Goal: Information Seeking & Learning: Understand process/instructions

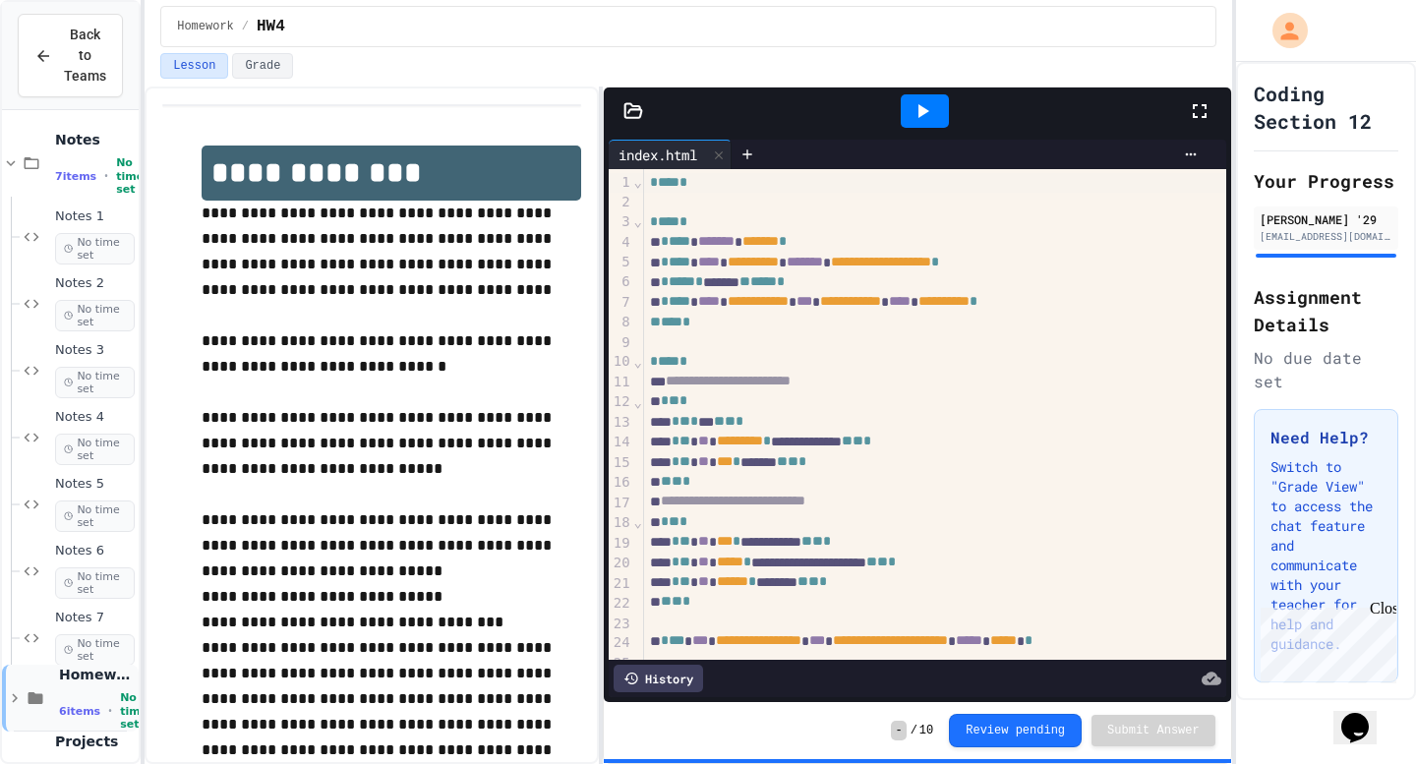
click at [54, 698] on div "Homework 6 items • No time set" at bounding box center [70, 698] width 137 height 67
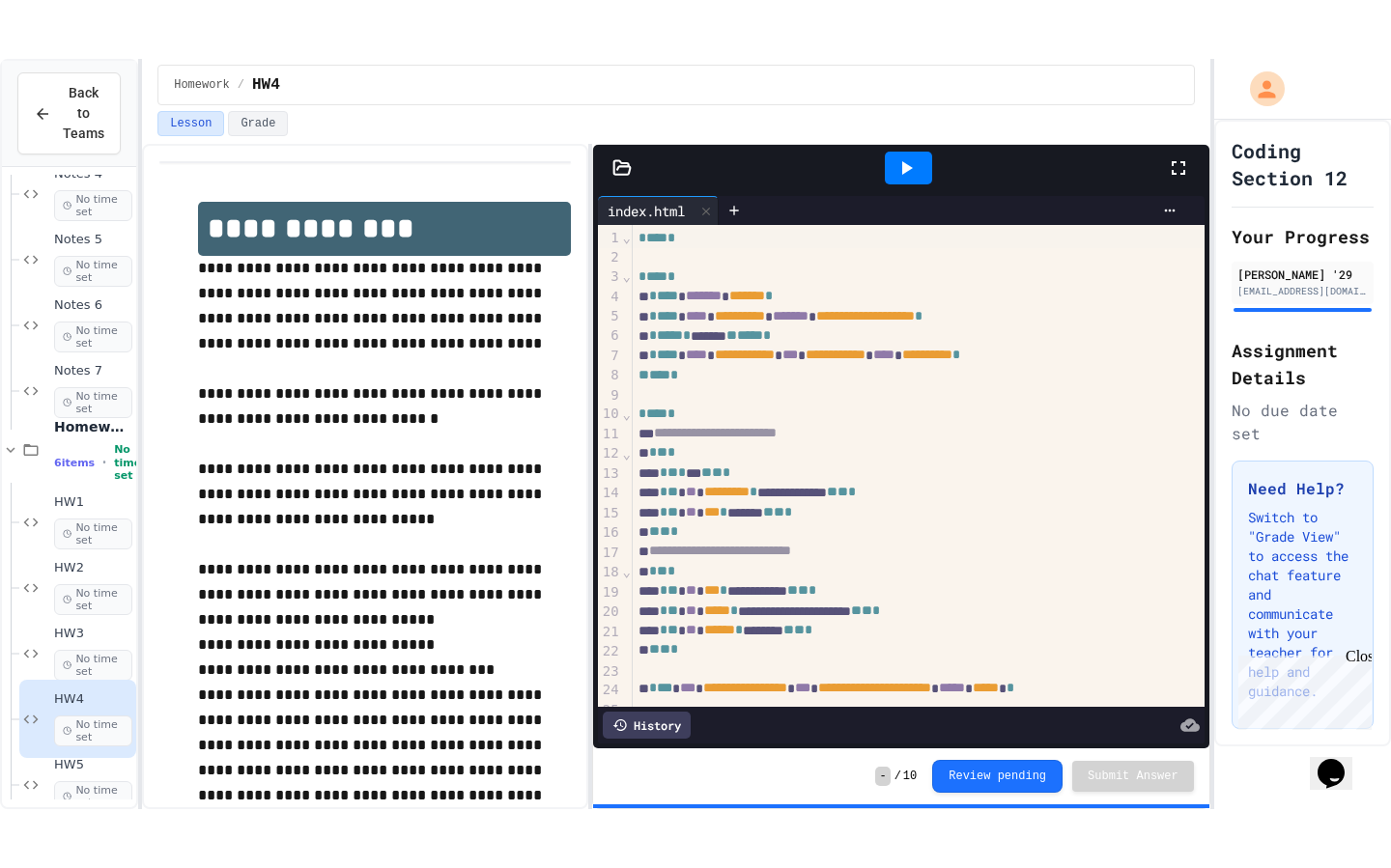
scroll to position [426, 0]
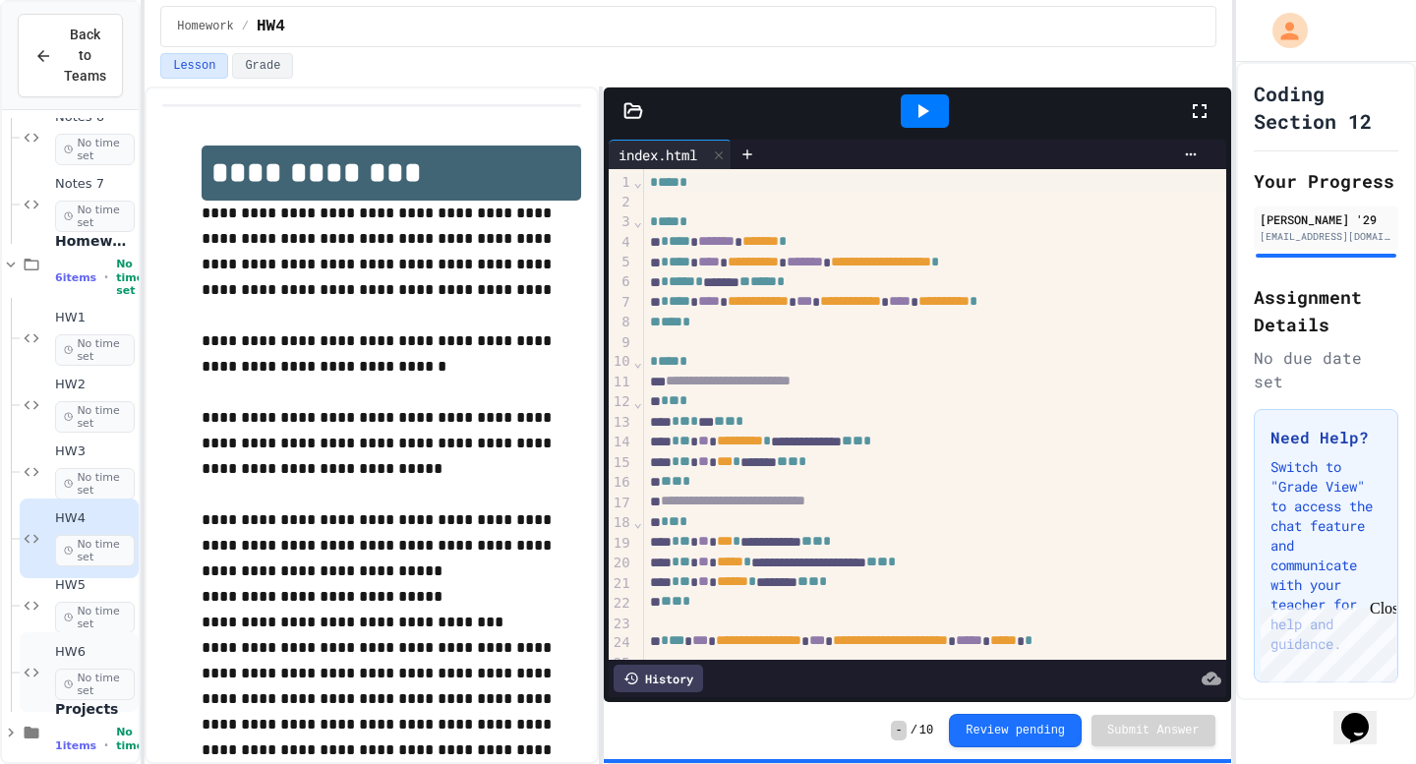
click at [52, 657] on div "HW6 No time set" at bounding box center [79, 672] width 119 height 80
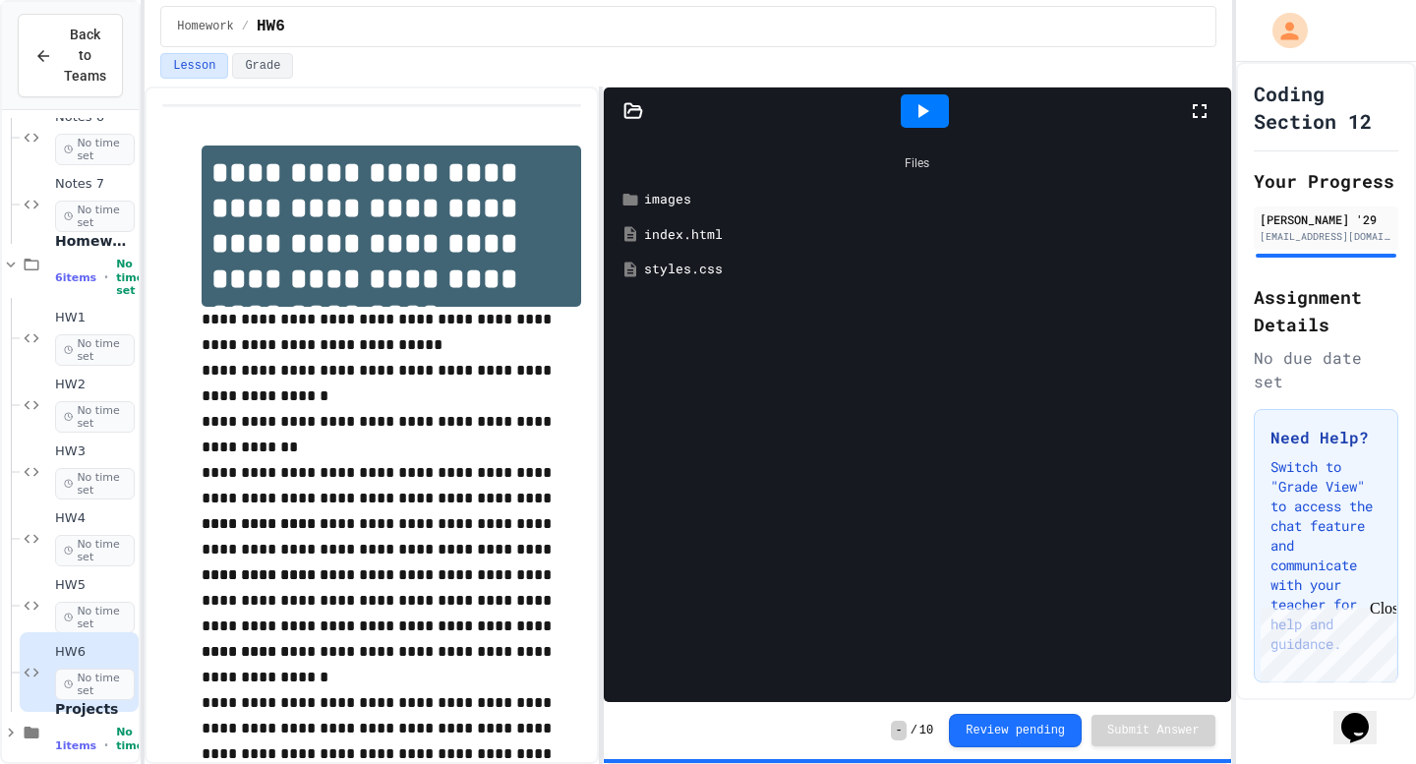
click at [932, 101] on icon at bounding box center [922, 111] width 24 height 24
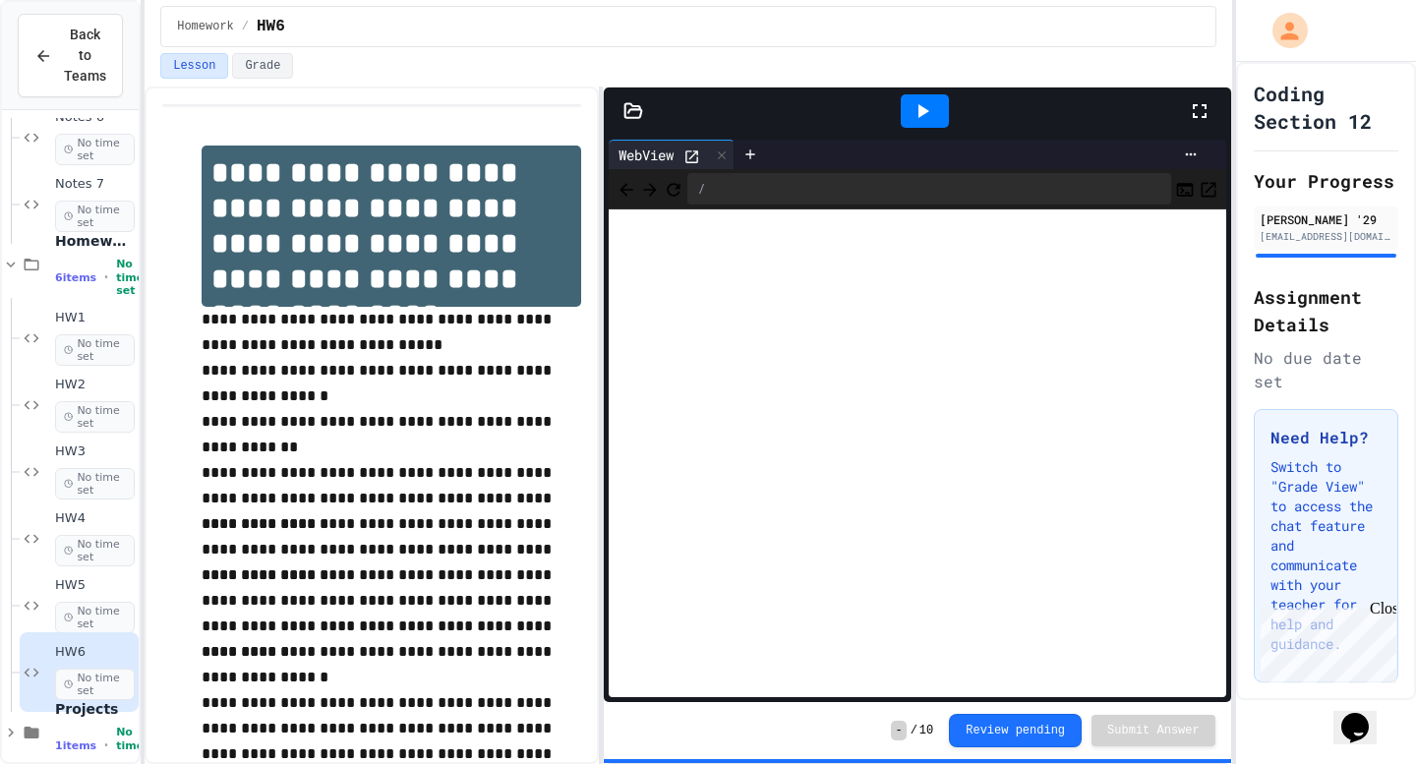
click at [1201, 110] on icon at bounding box center [1200, 111] width 24 height 24
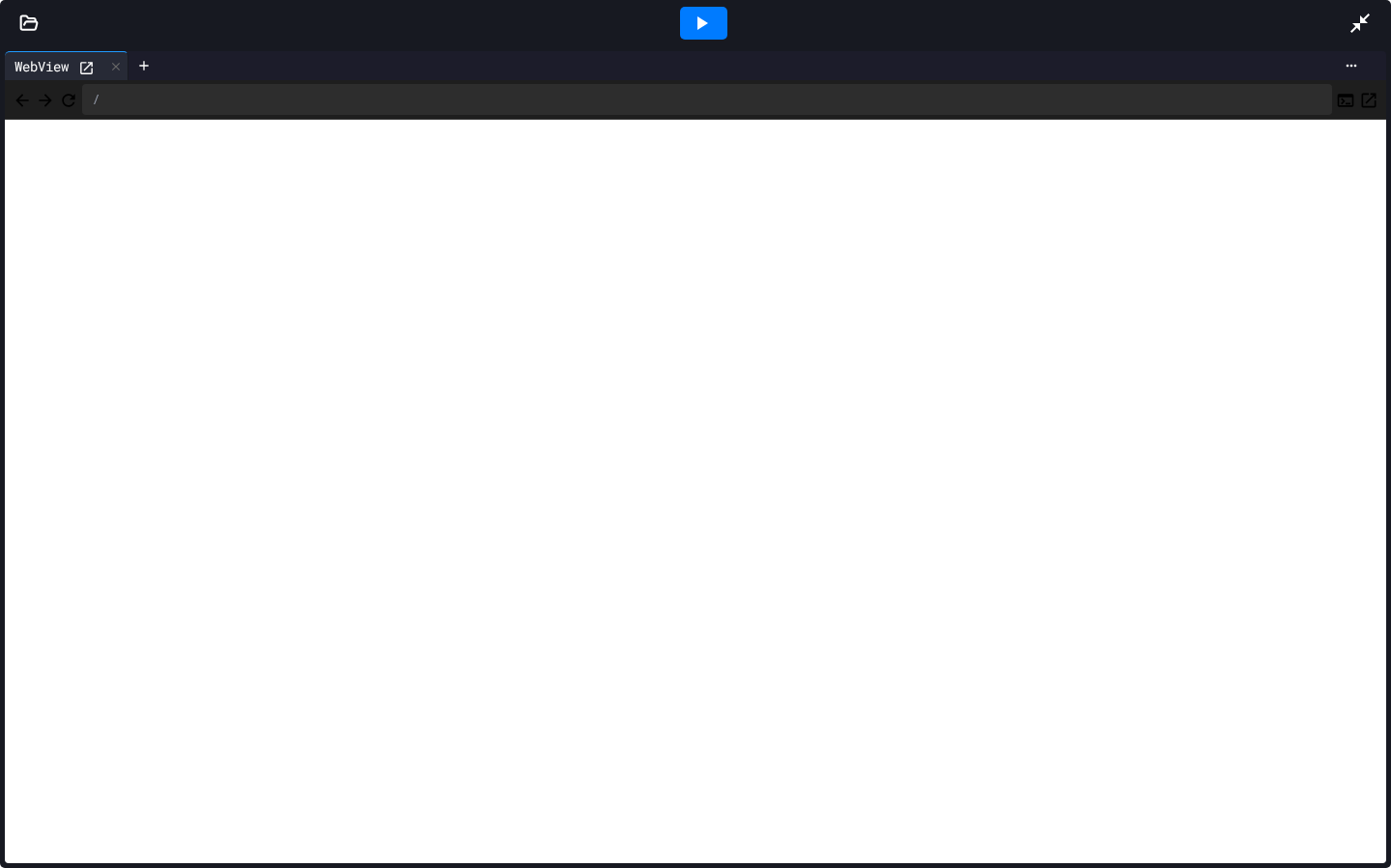
click at [23, 22] on icon at bounding box center [29, 24] width 20 height 20
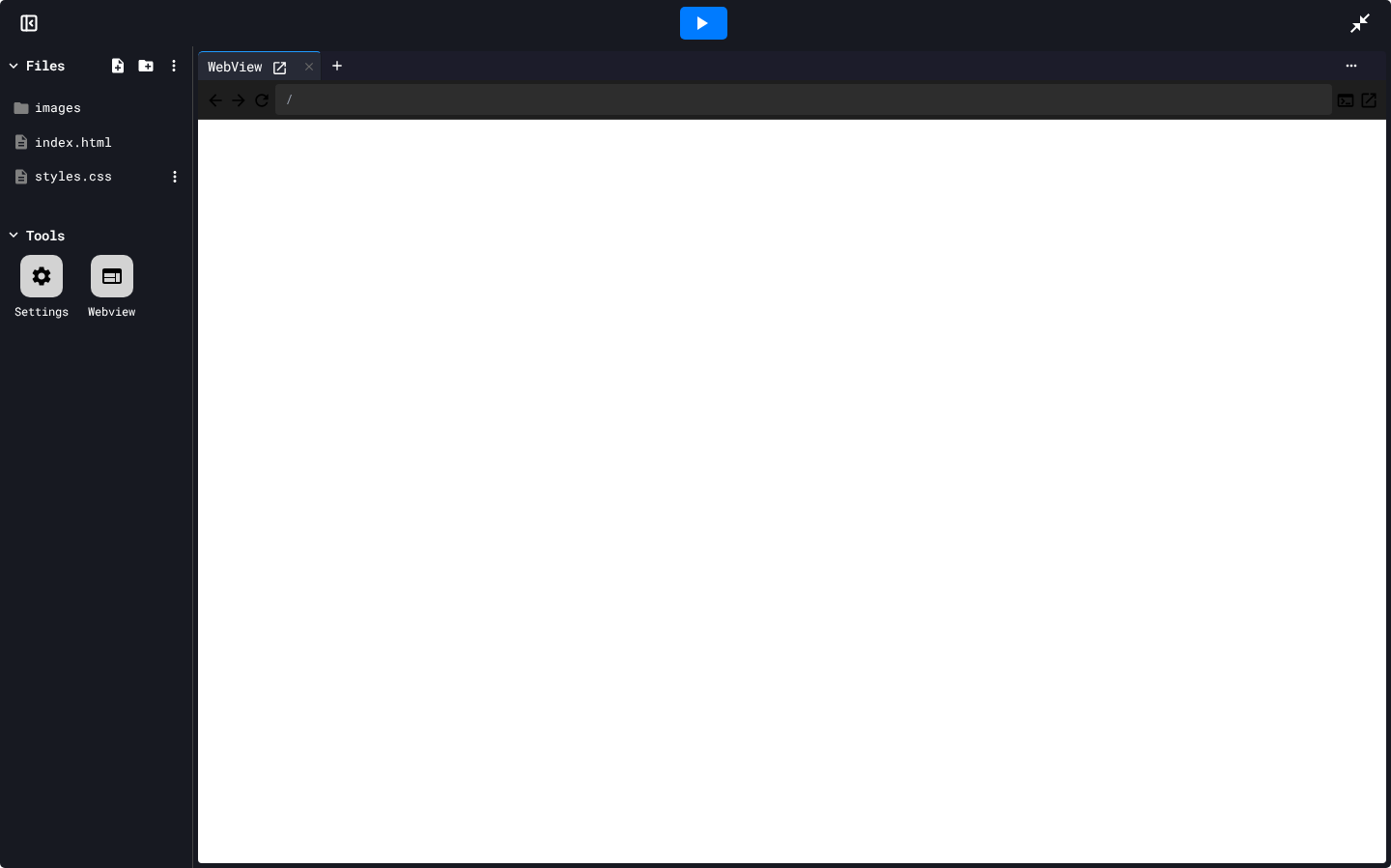
scroll to position [331, 0]
click at [92, 167] on div "styles.css" at bounding box center [99, 177] width 130 height 20
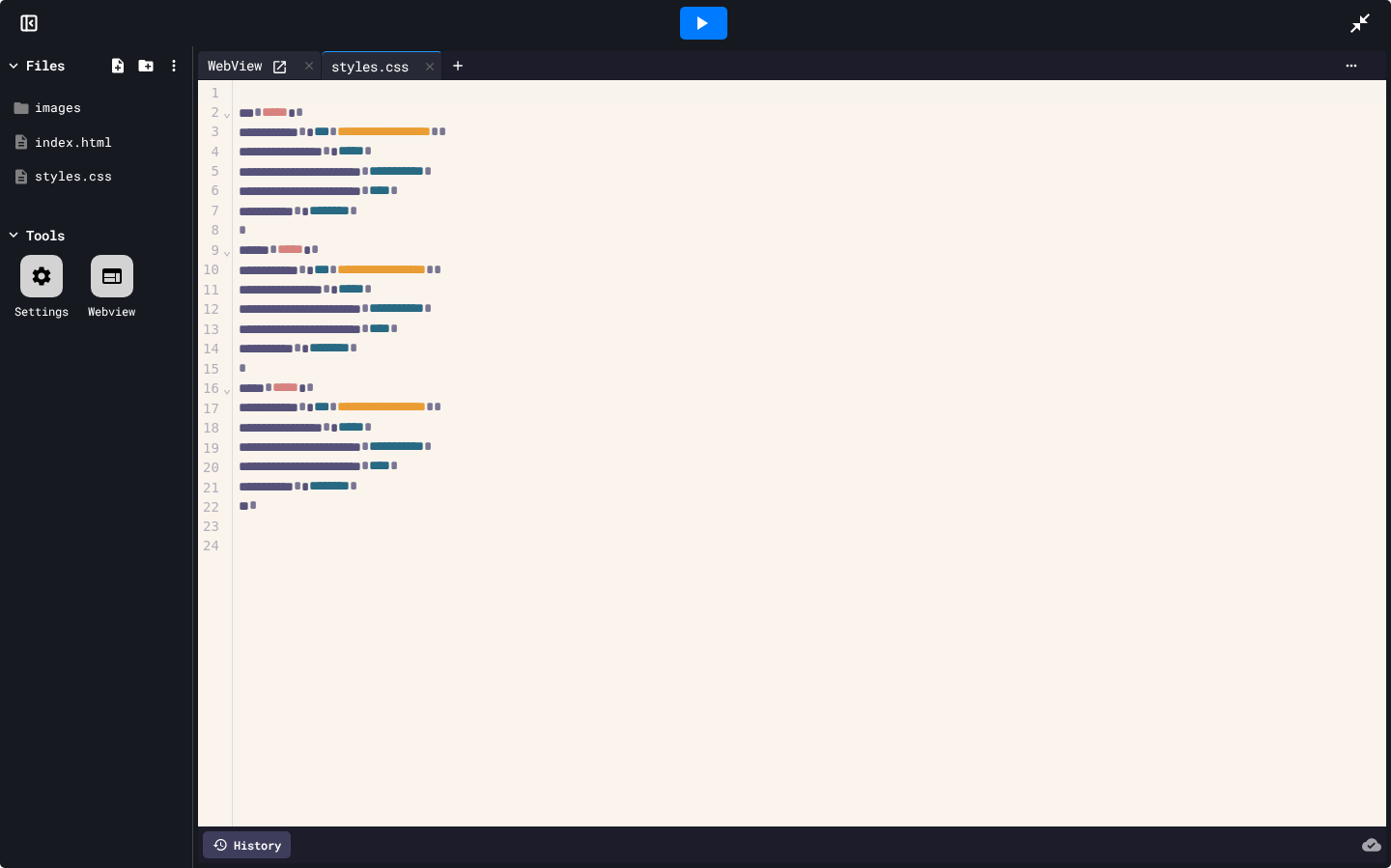
click at [269, 61] on div "WebView" at bounding box center [235, 65] width 74 height 21
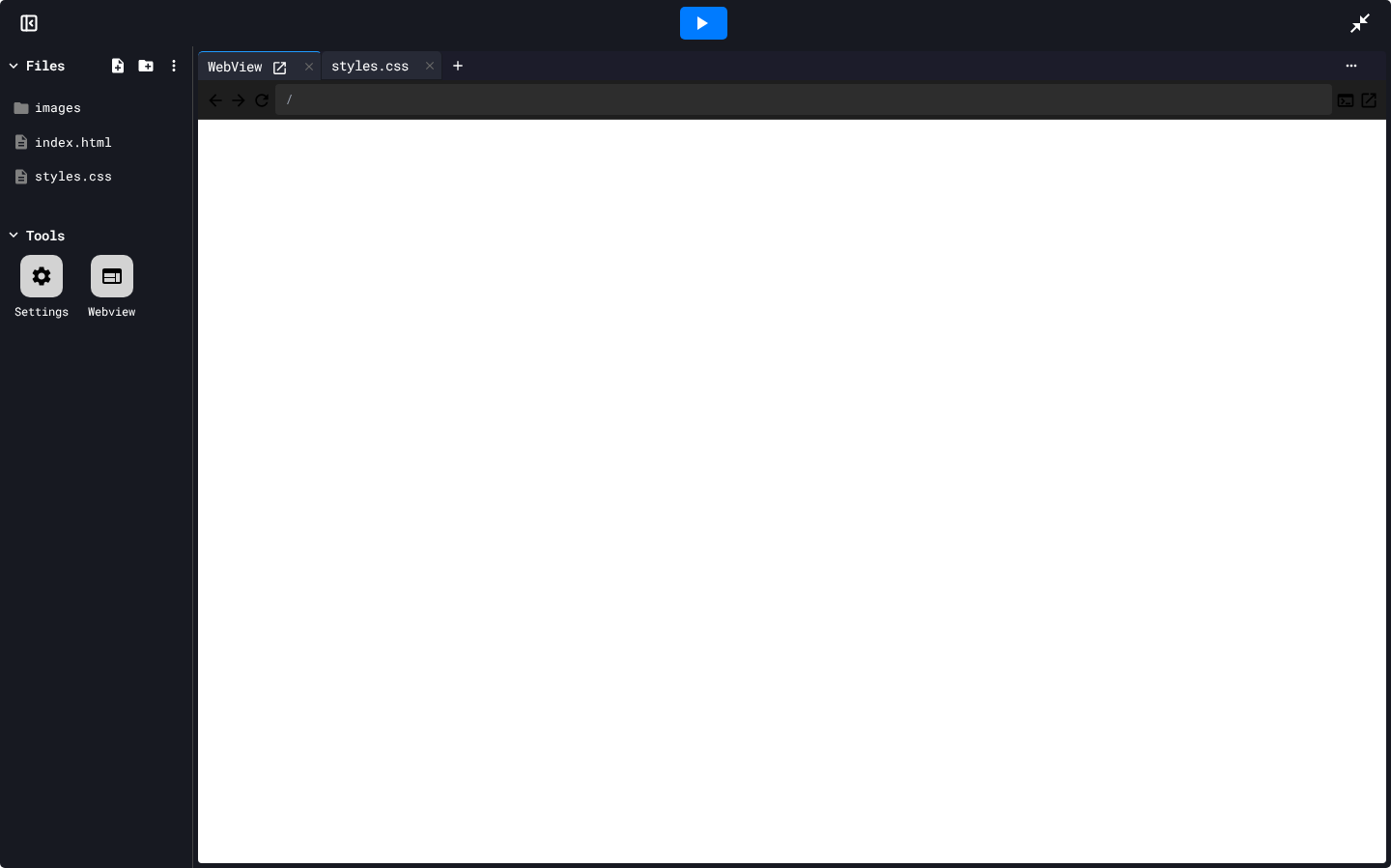
click at [357, 74] on div "styles.css" at bounding box center [369, 65] width 96 height 21
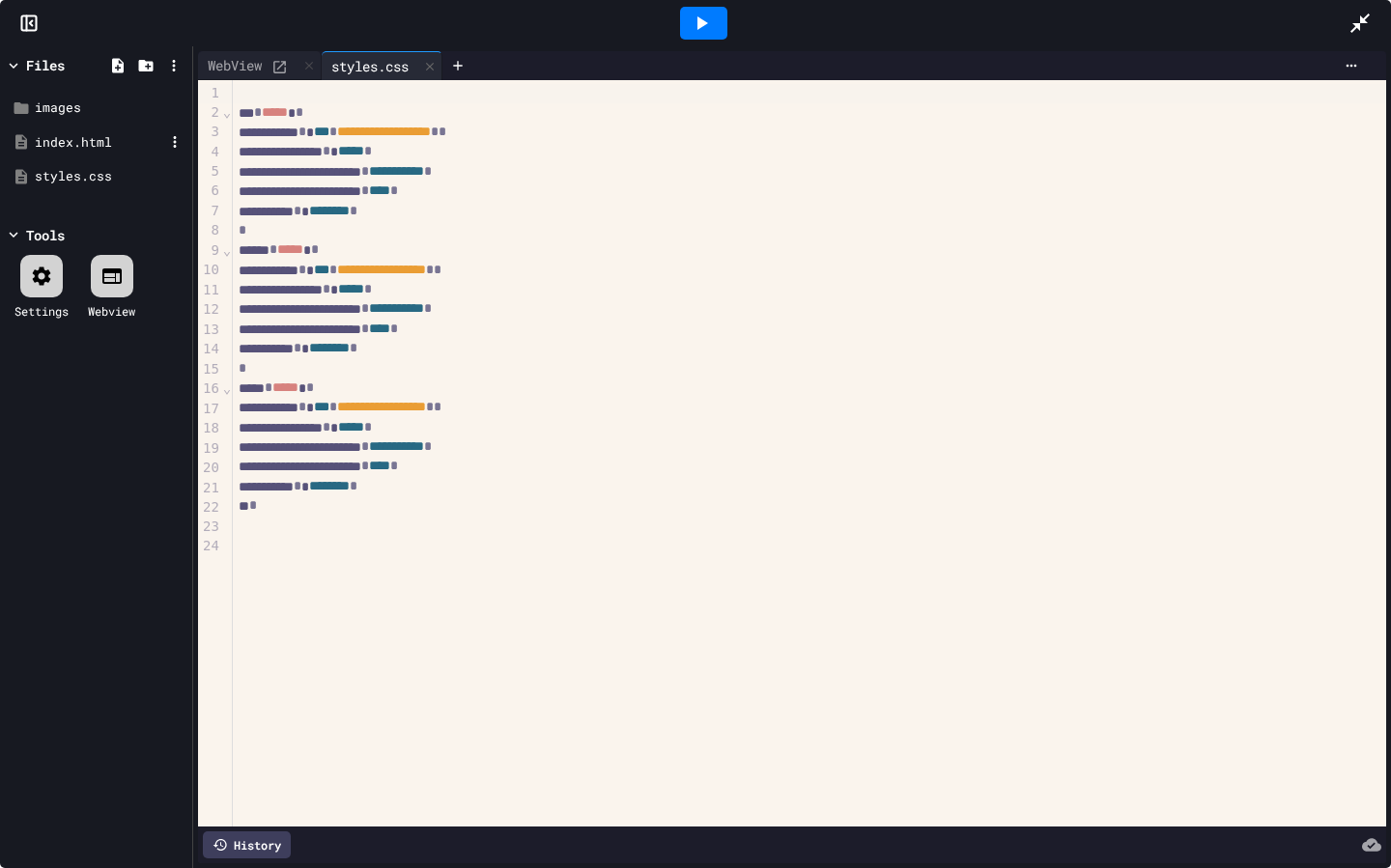
click at [93, 145] on div "index.html" at bounding box center [99, 143] width 130 height 20
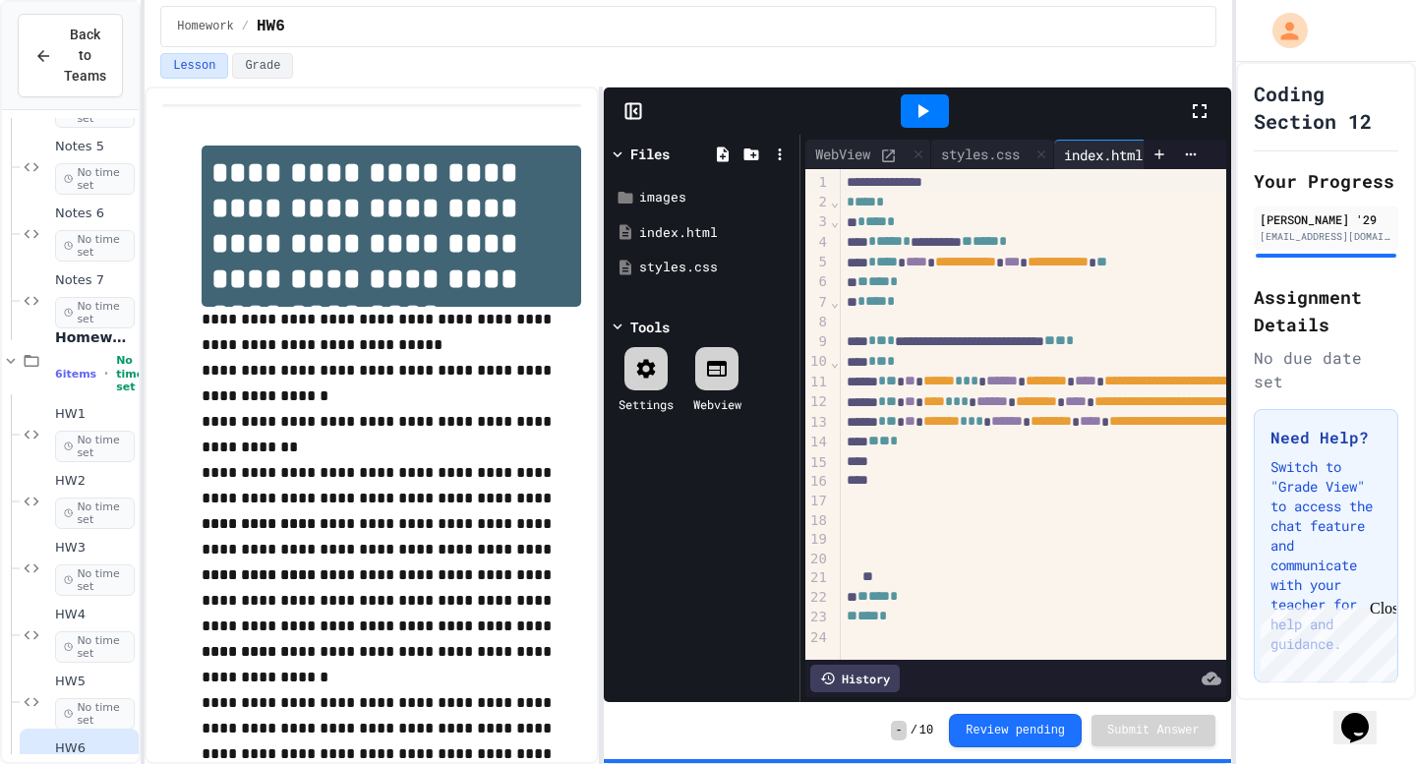
click at [1202, 116] on icon at bounding box center [1200, 111] width 14 height 14
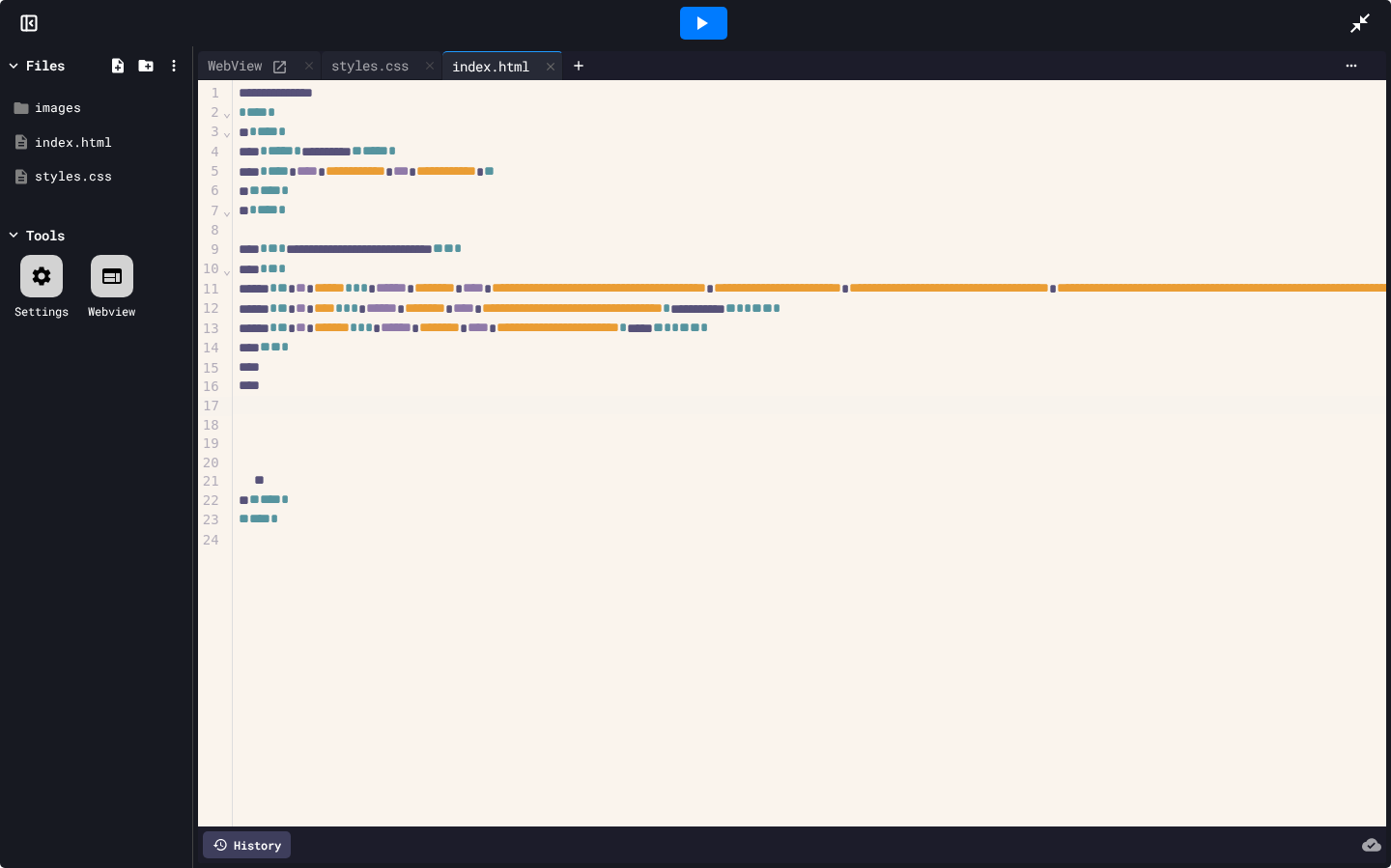
click at [257, 403] on div at bounding box center [1352, 406] width 2239 height 20
